Goal: Information Seeking & Learning: Understand process/instructions

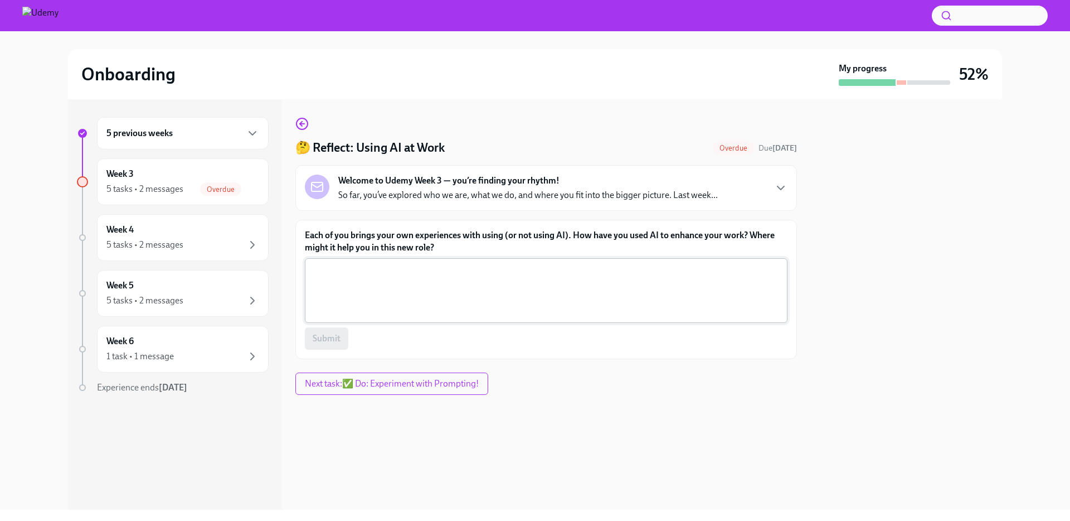
click at [422, 273] on textarea "Each of you brings your own experiences with using (or not using AI). How have …" at bounding box center [546, 291] width 469 height 54
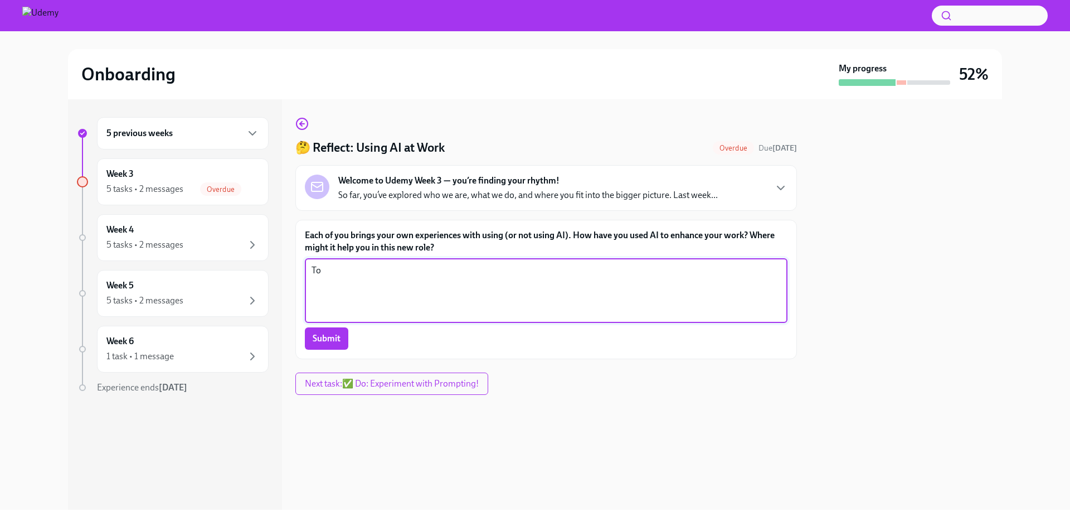
type textarea "T"
type textarea "I have used it to help me take notes and create follow-up emails for post meeti…"
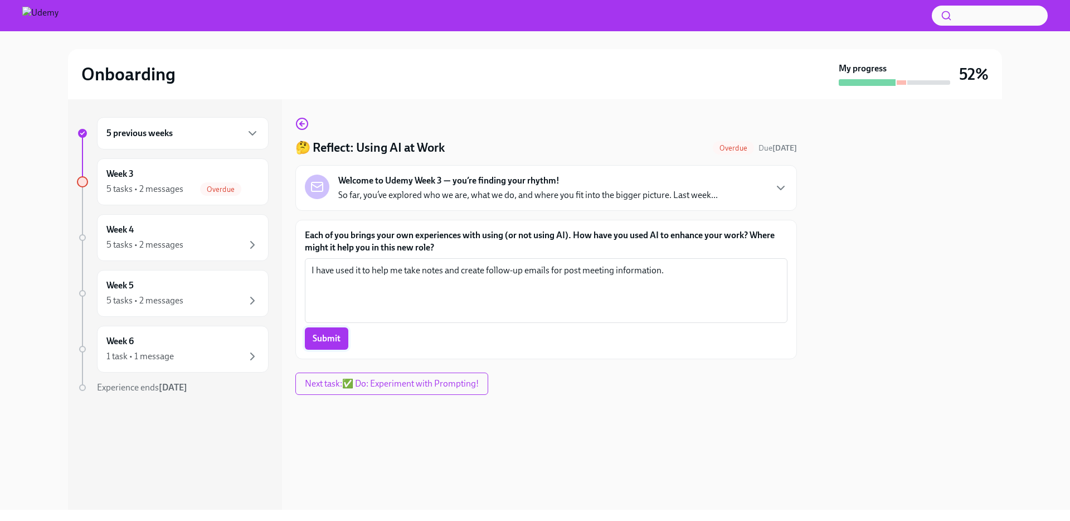
click at [326, 340] on span "Submit" at bounding box center [327, 338] width 28 height 11
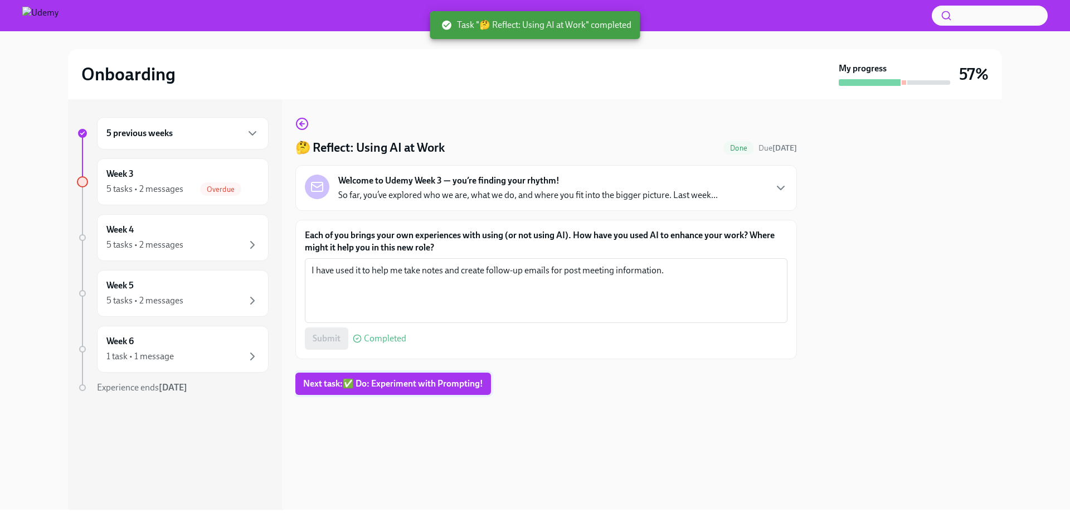
click at [381, 385] on span "Next task : ✅ Do: Experiment with Prompting!" at bounding box center [393, 383] width 180 height 11
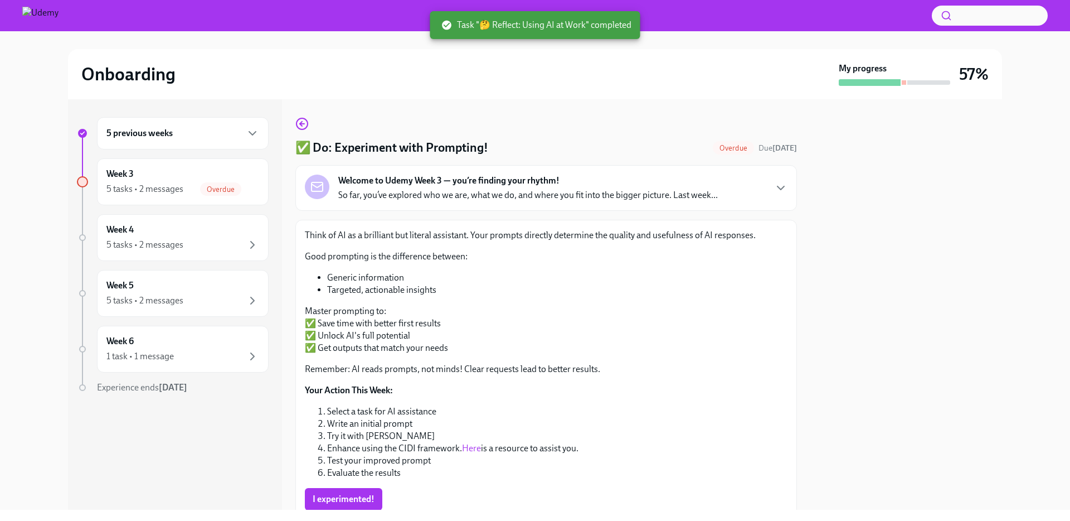
scroll to position [46, 0]
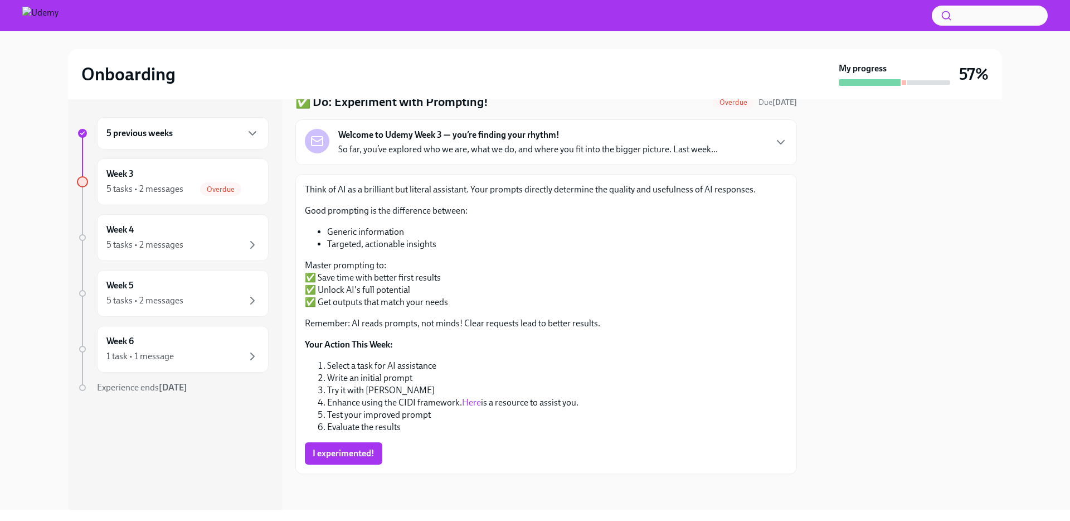
click at [361, 418] on li "Test your improved prompt" at bounding box center [557, 415] width 460 height 12
click at [345, 449] on span "I experimented!" at bounding box center [344, 453] width 62 height 11
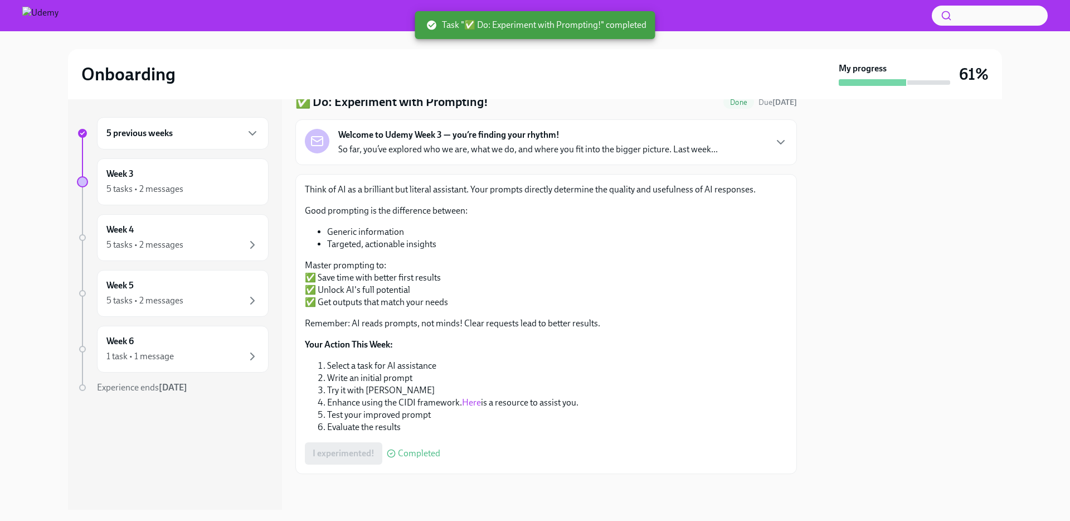
scroll to position [0, 0]
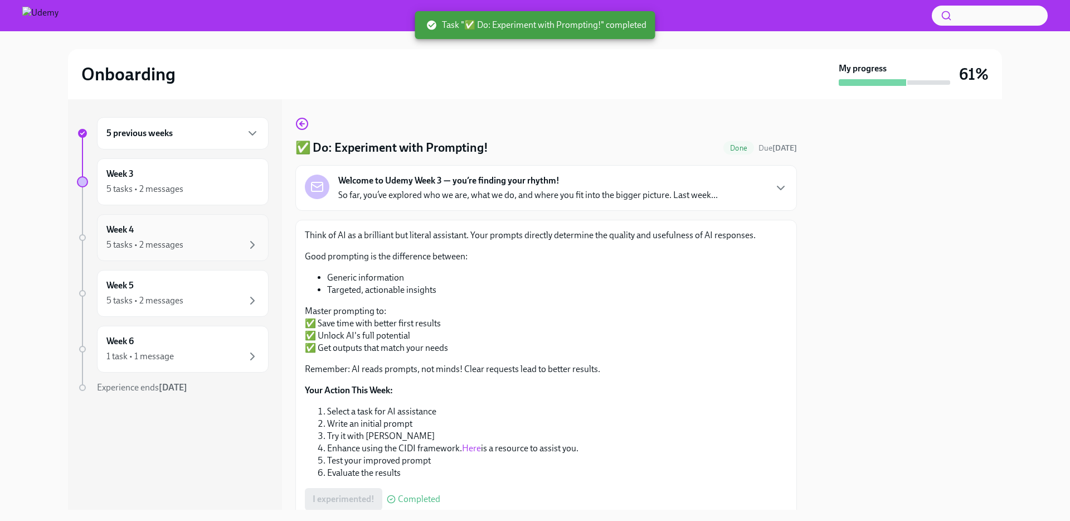
click at [174, 235] on div "Week 4 5 tasks • 2 messages" at bounding box center [182, 238] width 153 height 28
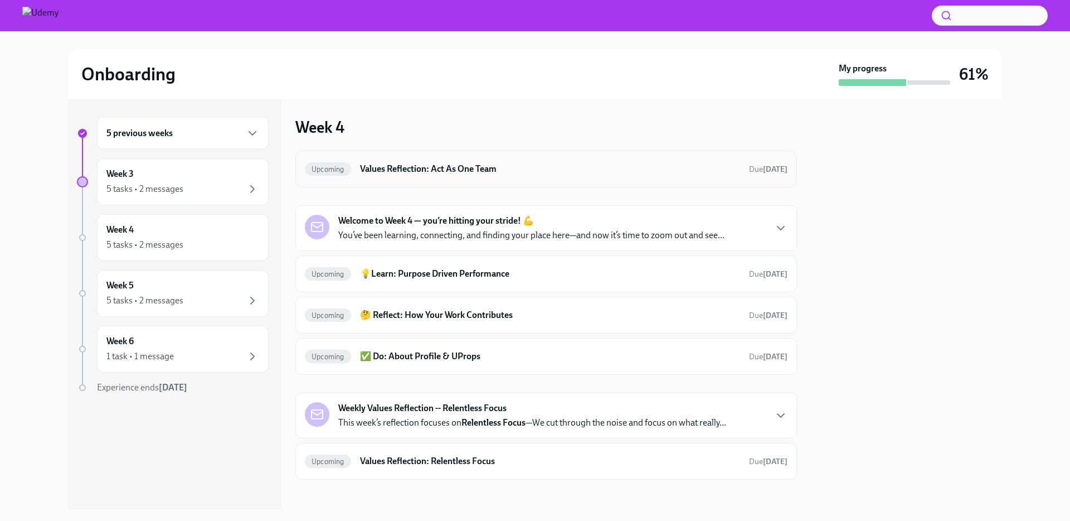
click at [498, 174] on h6 "Values Reflection: Act As One Team" at bounding box center [550, 169] width 380 height 12
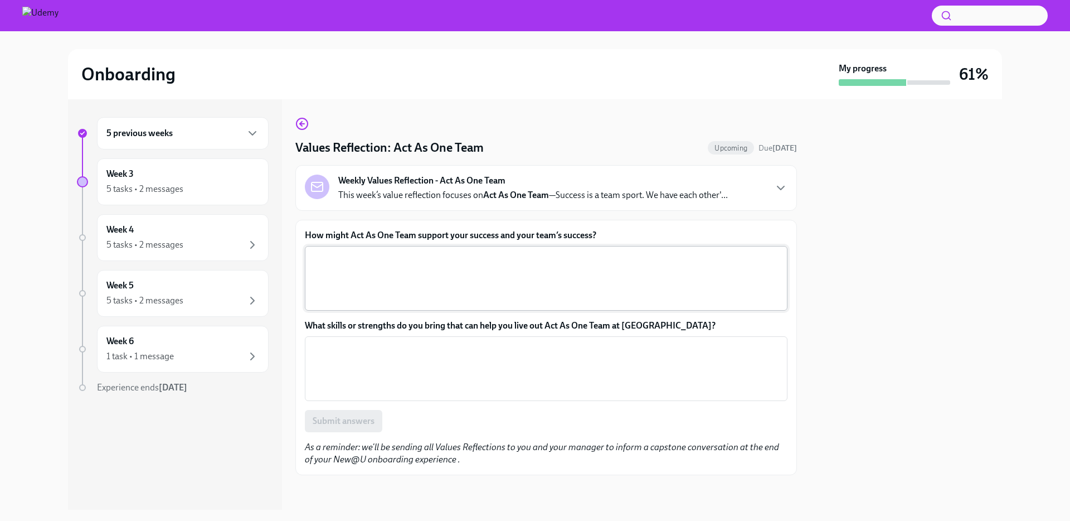
click at [419, 256] on textarea "How might Act As One Team support your success and your team’s success?" at bounding box center [546, 278] width 469 height 54
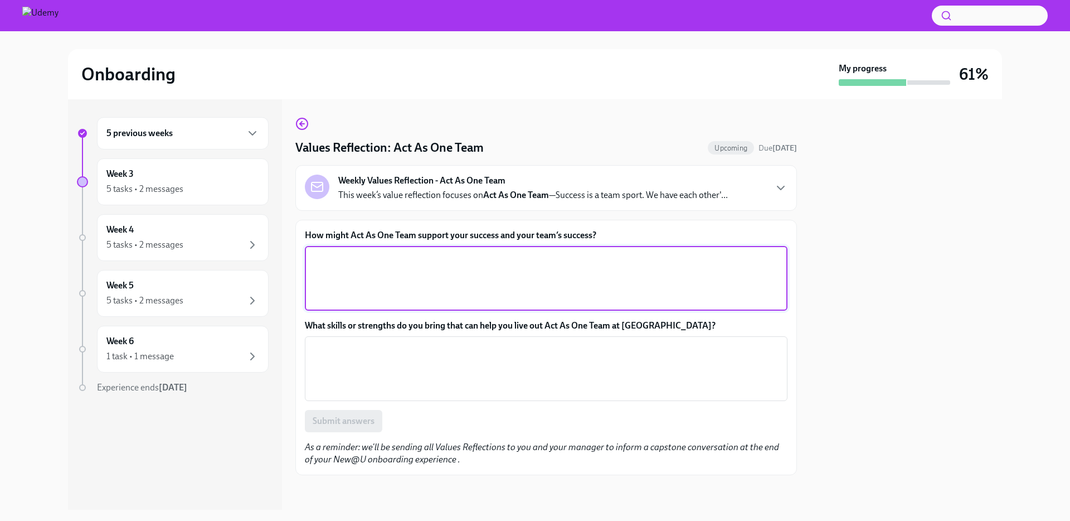
click at [769, 186] on div "Weekly Values Reflection - Act As One Team This week’s value reflection focuses…" at bounding box center [546, 187] width 483 height 27
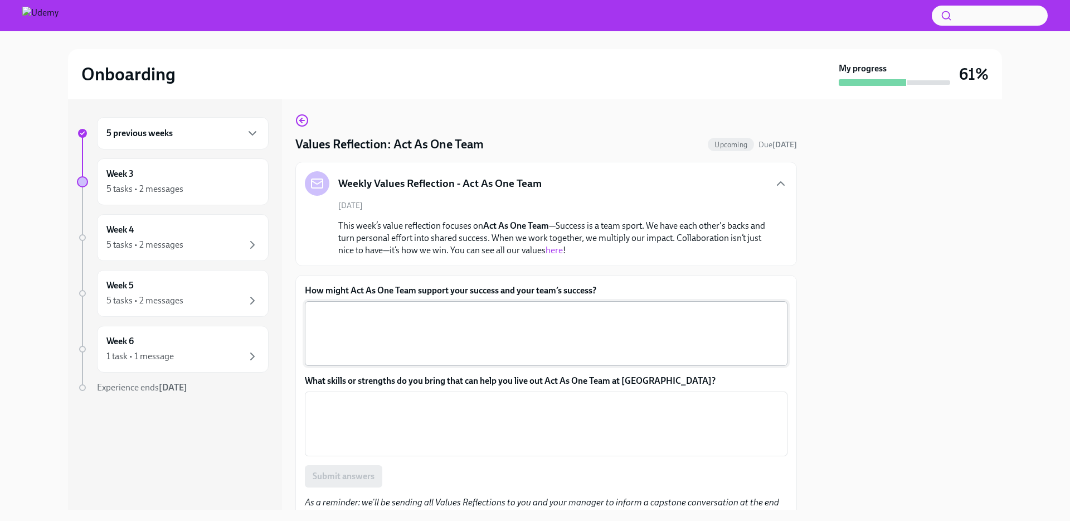
click at [543, 318] on textarea "How might Act As One Team support your success and your team’s success?" at bounding box center [546, 334] width 469 height 54
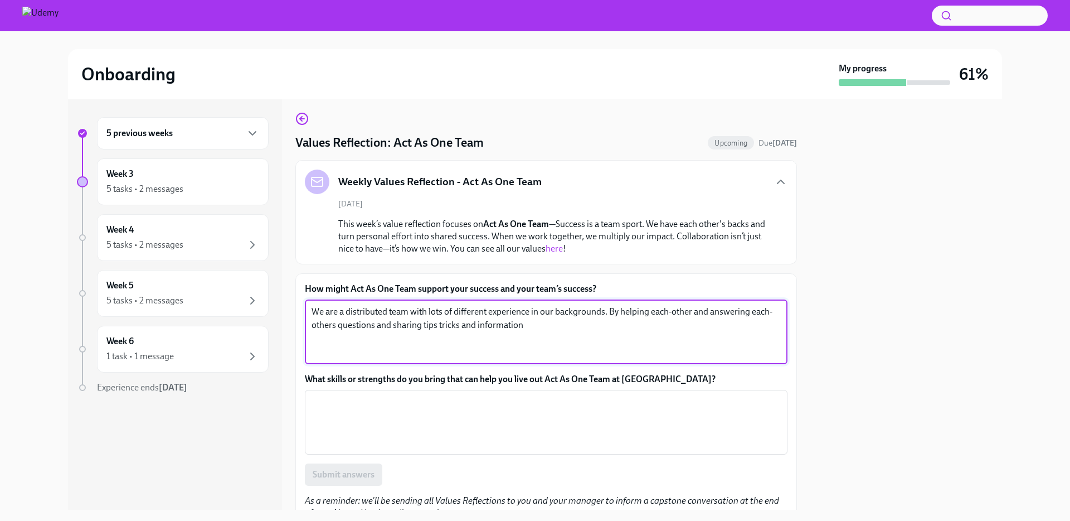
click at [437, 322] on textarea "We are a distributed team with lots of different experience in our backgrounds.…" at bounding box center [546, 332] width 469 height 54
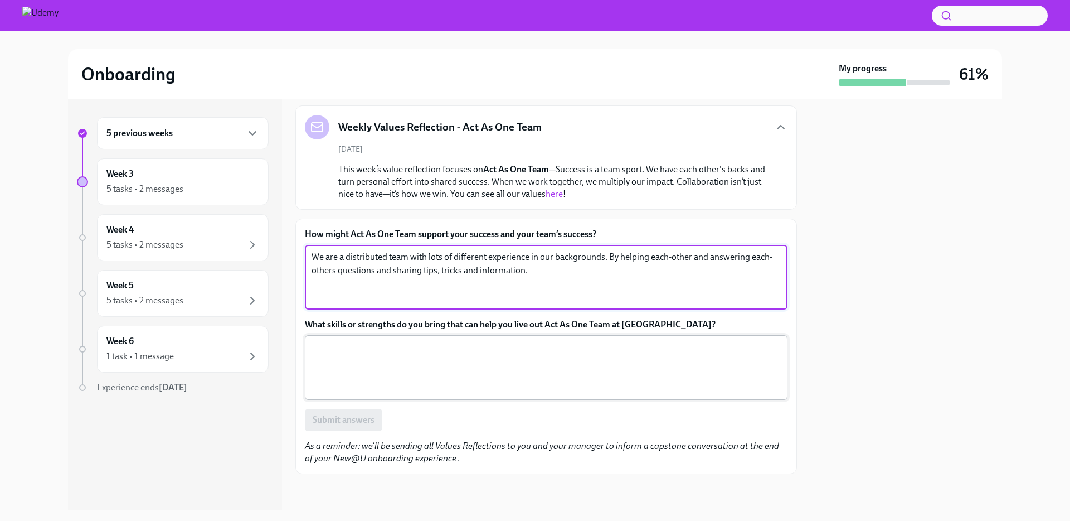
type textarea "We are a distributed team with lots of different experience in our backgrounds.…"
click at [434, 341] on textarea "What skills or strengths do you bring that can help you live out Act As One Tea…" at bounding box center [546, 368] width 469 height 54
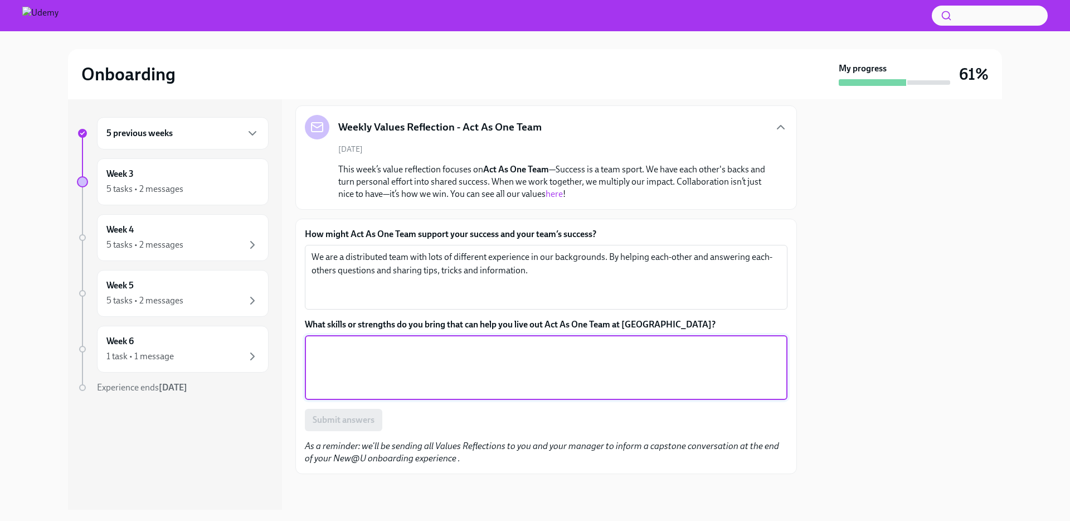
click at [434, 346] on textarea "What skills or strengths do you bring that can help you live out Act As One Tea…" at bounding box center [546, 368] width 469 height 54
click at [528, 350] on textarea "Experience handling churn and difficult conversations." at bounding box center [546, 368] width 469 height 54
drag, startPoint x: 428, startPoint y: 346, endPoint x: 435, endPoint y: 347, distance: 6.8
click at [428, 346] on textarea "Experience handling churn and difficult conversations." at bounding box center [546, 368] width 469 height 54
click at [534, 348] on textarea "Experience handling churn and difficult conversations." at bounding box center [546, 368] width 469 height 54
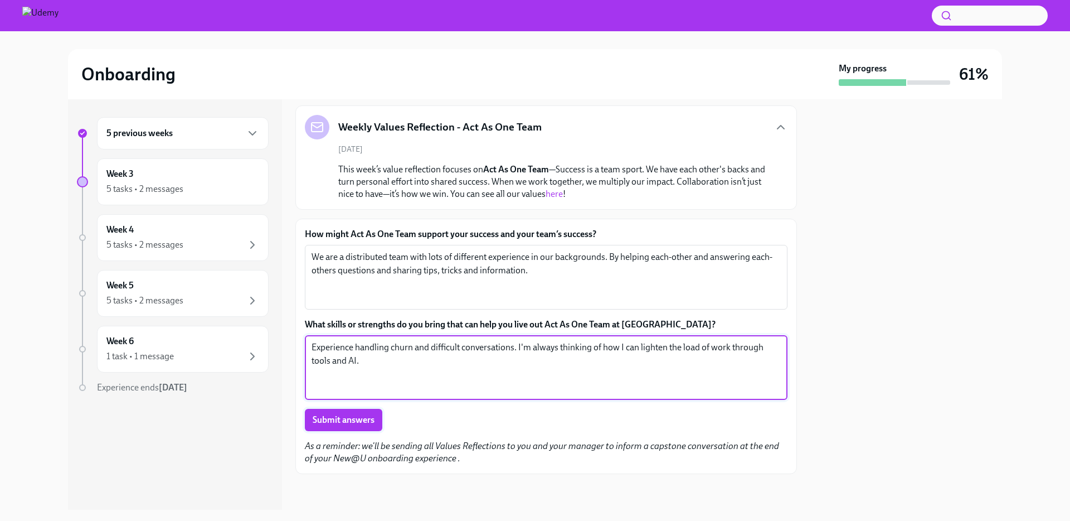
type textarea "Experience handling churn and difficult conversations. I'm always thinking of h…"
click at [364, 419] on span "Submit answers" at bounding box center [344, 419] width 62 height 11
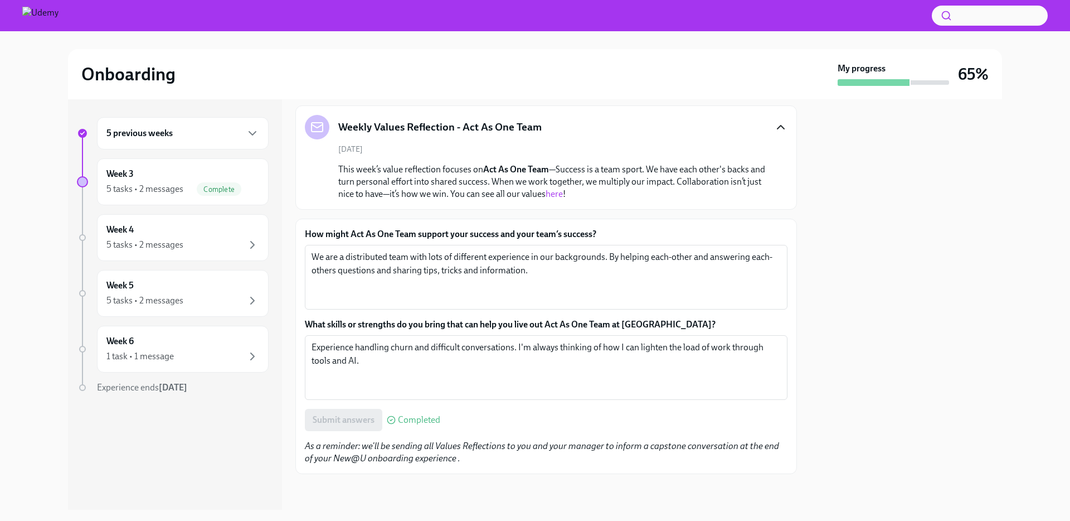
click at [787, 130] on icon "button" at bounding box center [780, 126] width 13 height 13
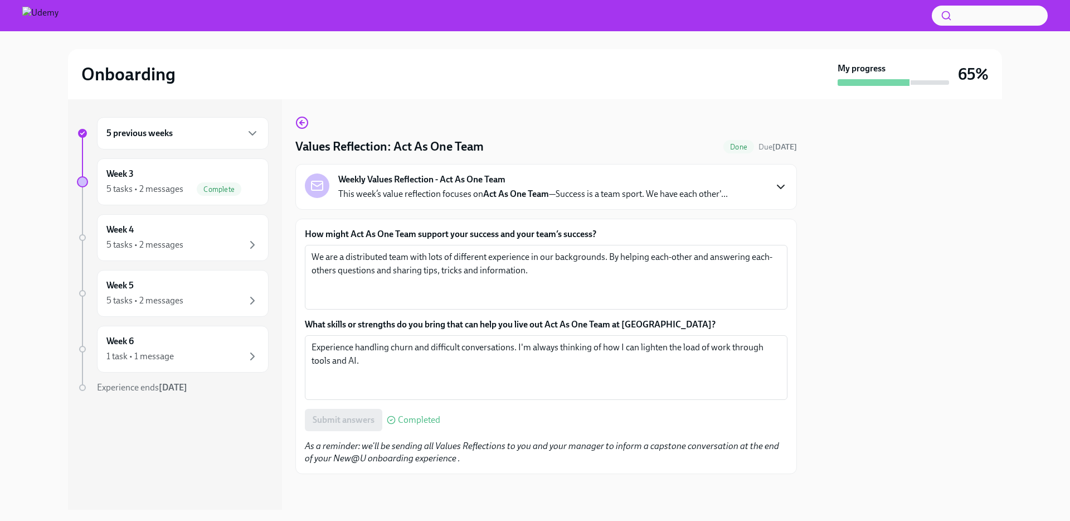
scroll to position [1, 0]
click at [225, 187] on span "Complete" at bounding box center [219, 189] width 45 height 8
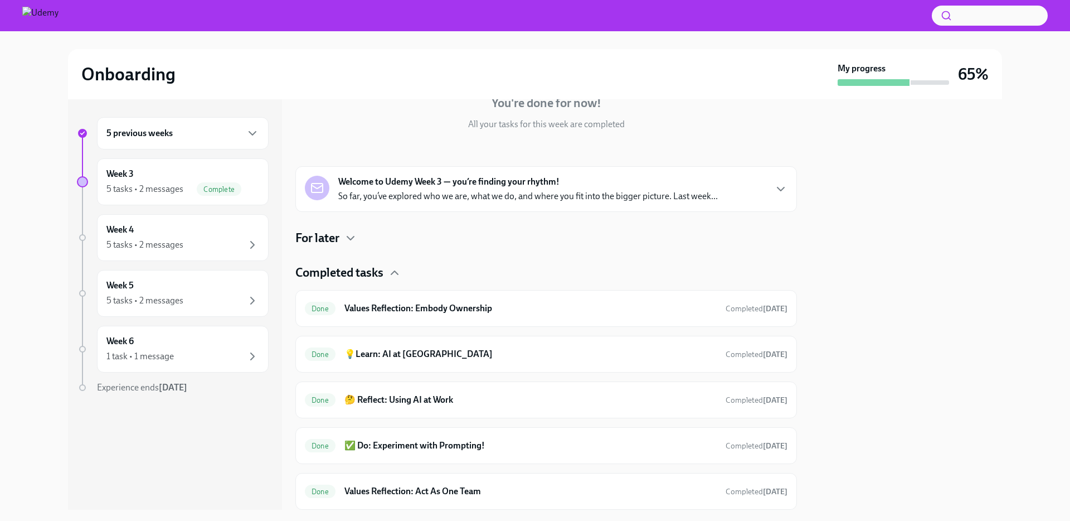
scroll to position [80, 0]
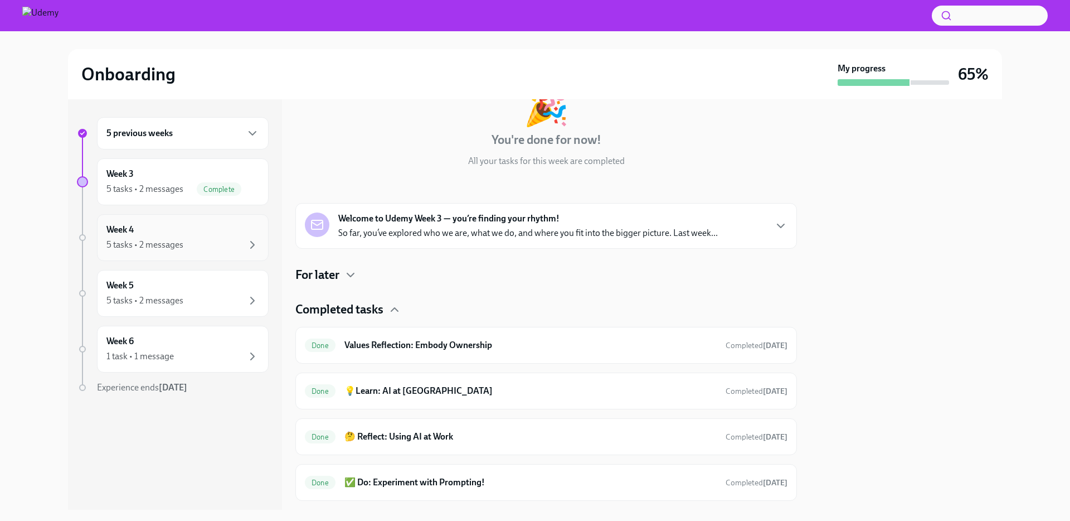
click at [195, 225] on div "Week 4 5 tasks • 2 messages" at bounding box center [182, 238] width 153 height 28
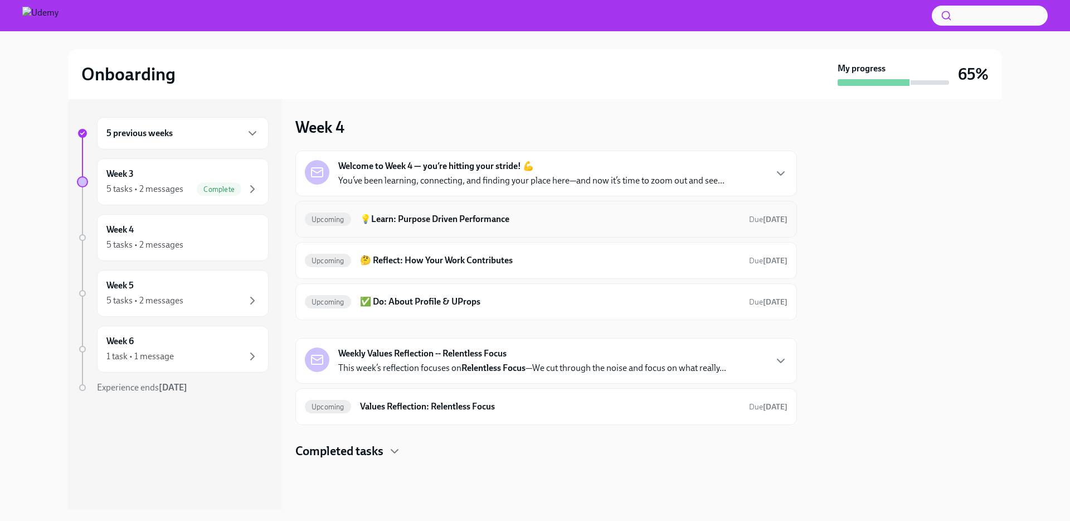
click at [550, 217] on h6 "💡Learn: Purpose Driven Performance" at bounding box center [550, 219] width 380 height 12
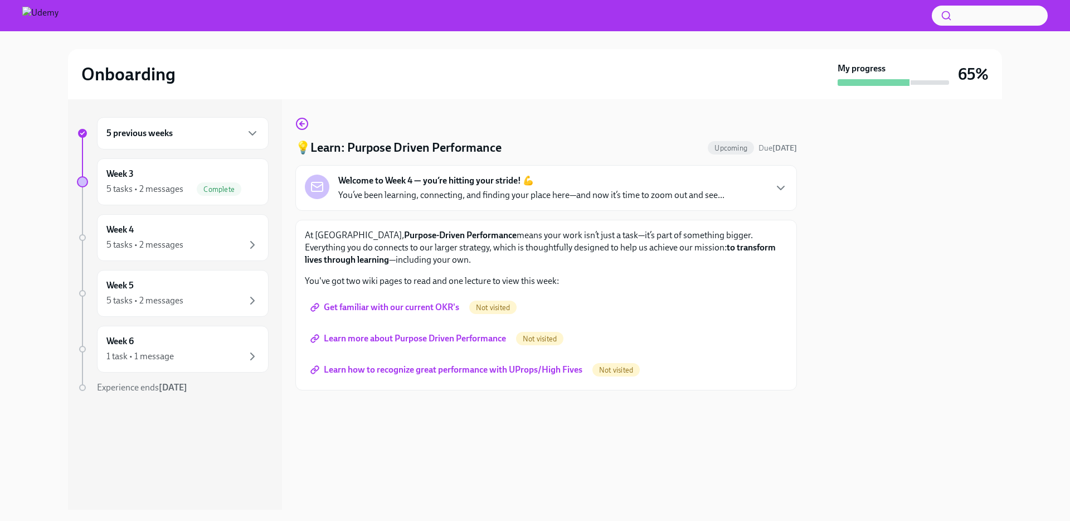
click at [433, 308] on span "Get familiar with our current OKR's" at bounding box center [386, 307] width 147 height 11
